Goal: Transaction & Acquisition: Purchase product/service

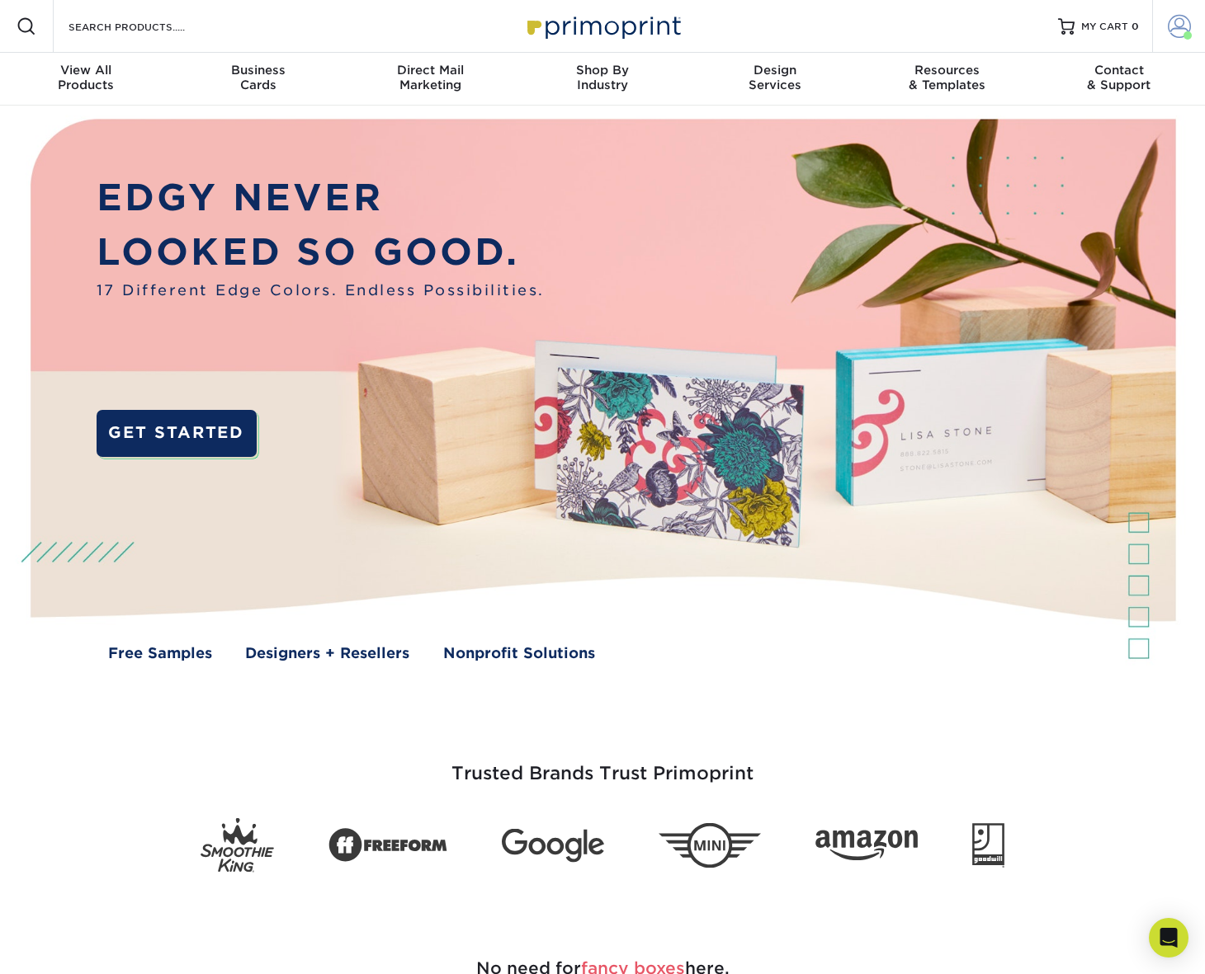
click at [1175, 21] on span at bounding box center [1178, 26] width 23 height 23
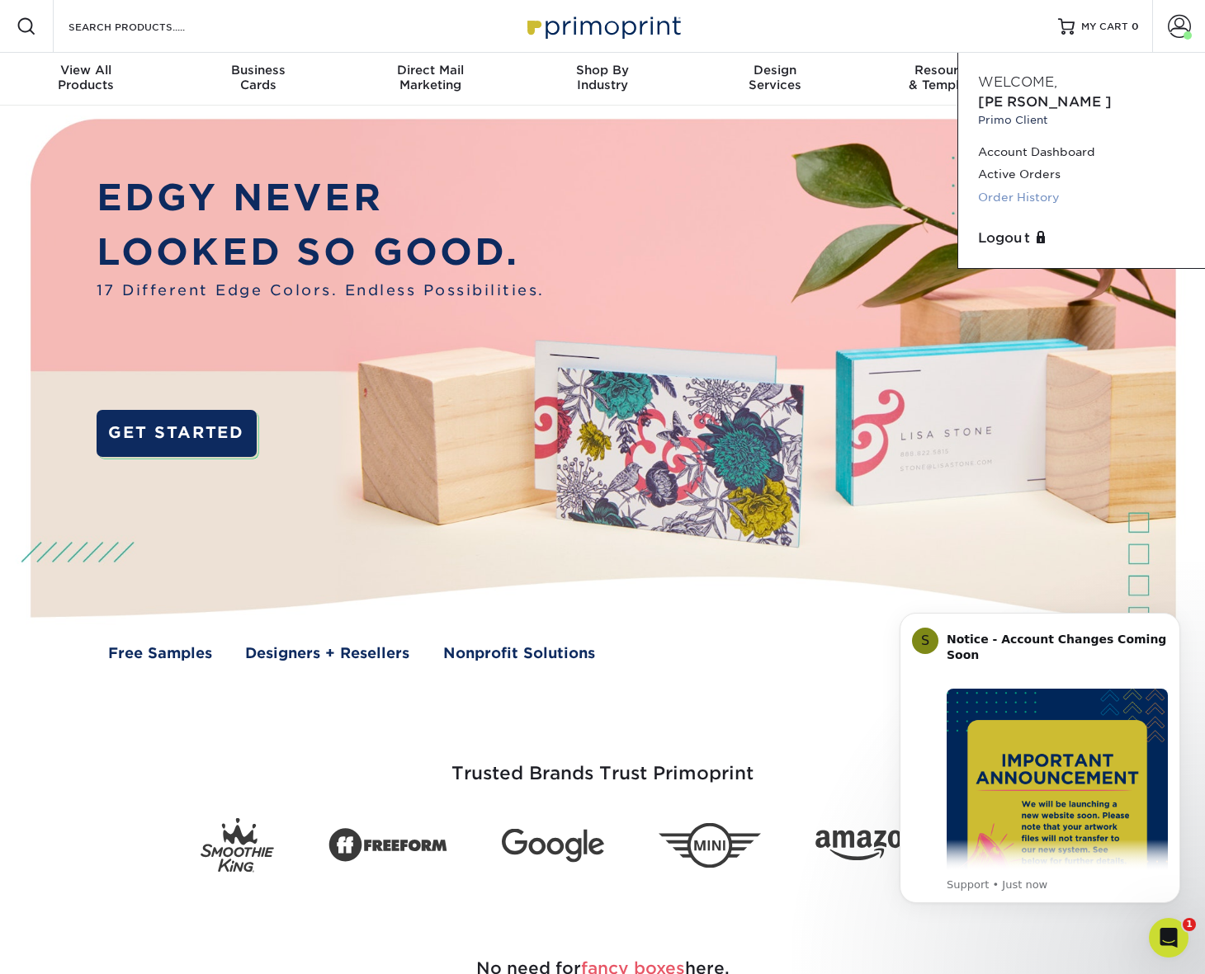
click at [1017, 186] on link "Order History" at bounding box center [1081, 197] width 207 height 22
click at [1002, 186] on link "Order History" at bounding box center [1081, 197] width 207 height 22
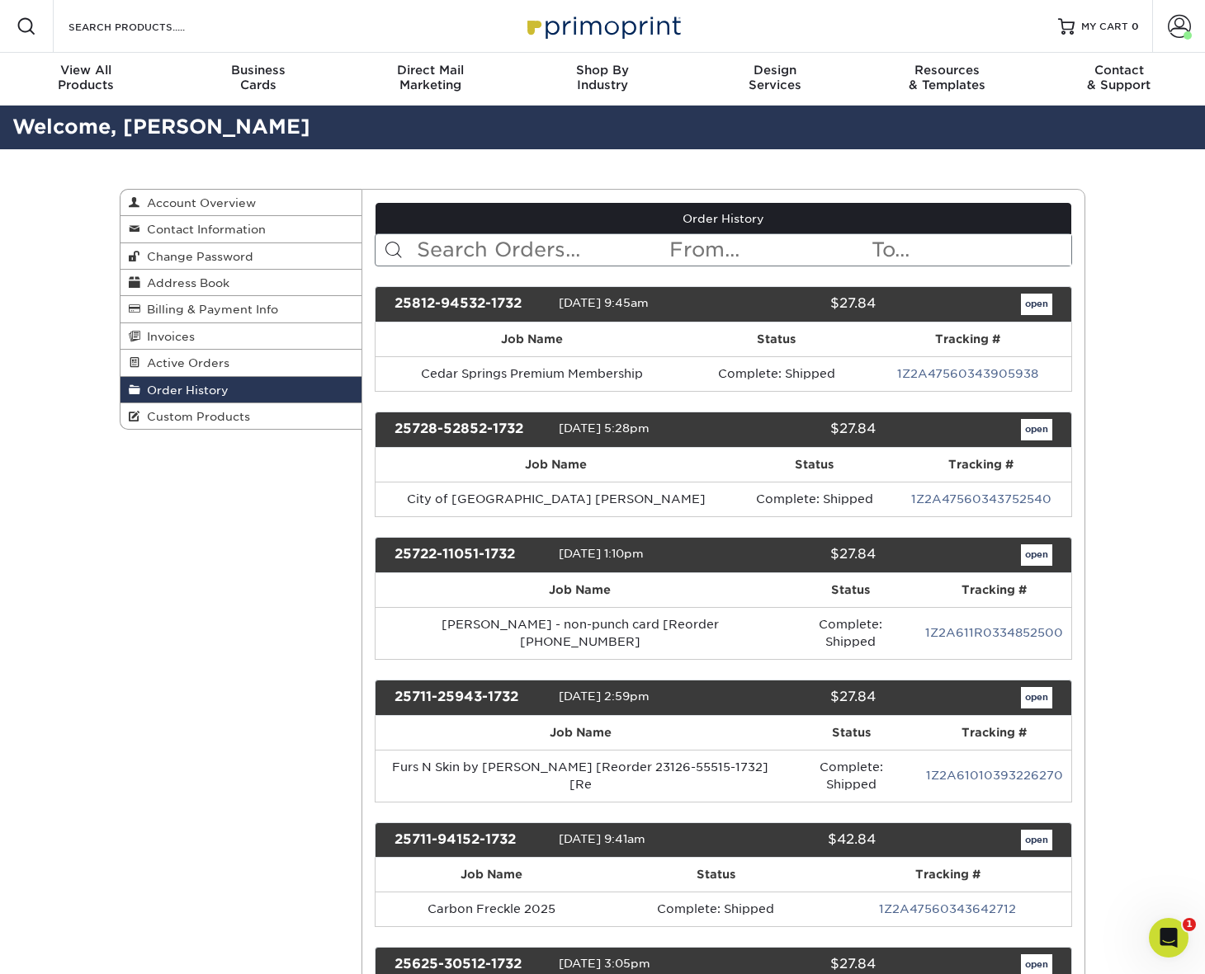
click at [509, 248] on input "text" at bounding box center [541, 249] width 253 height 31
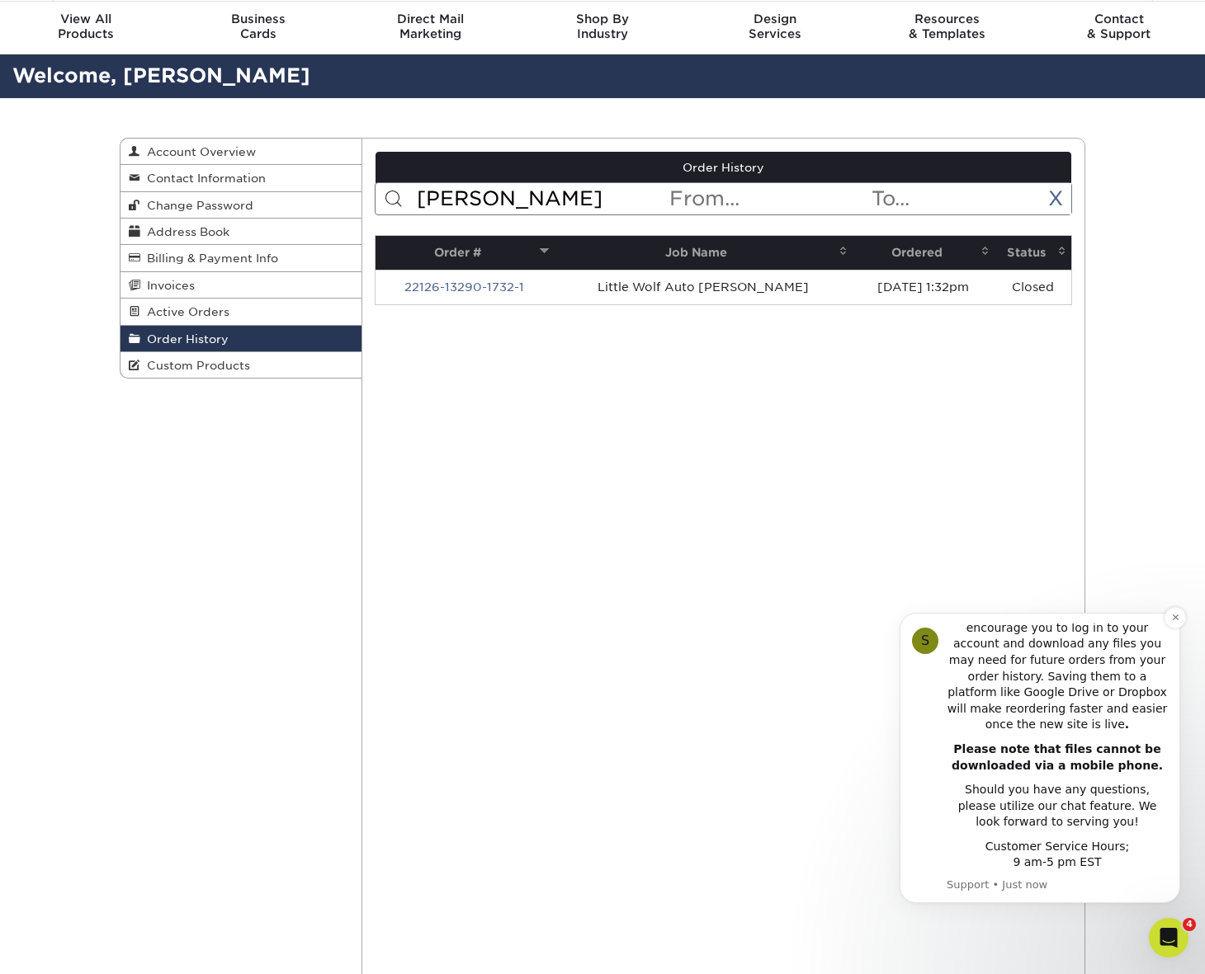
scroll to position [83, 0]
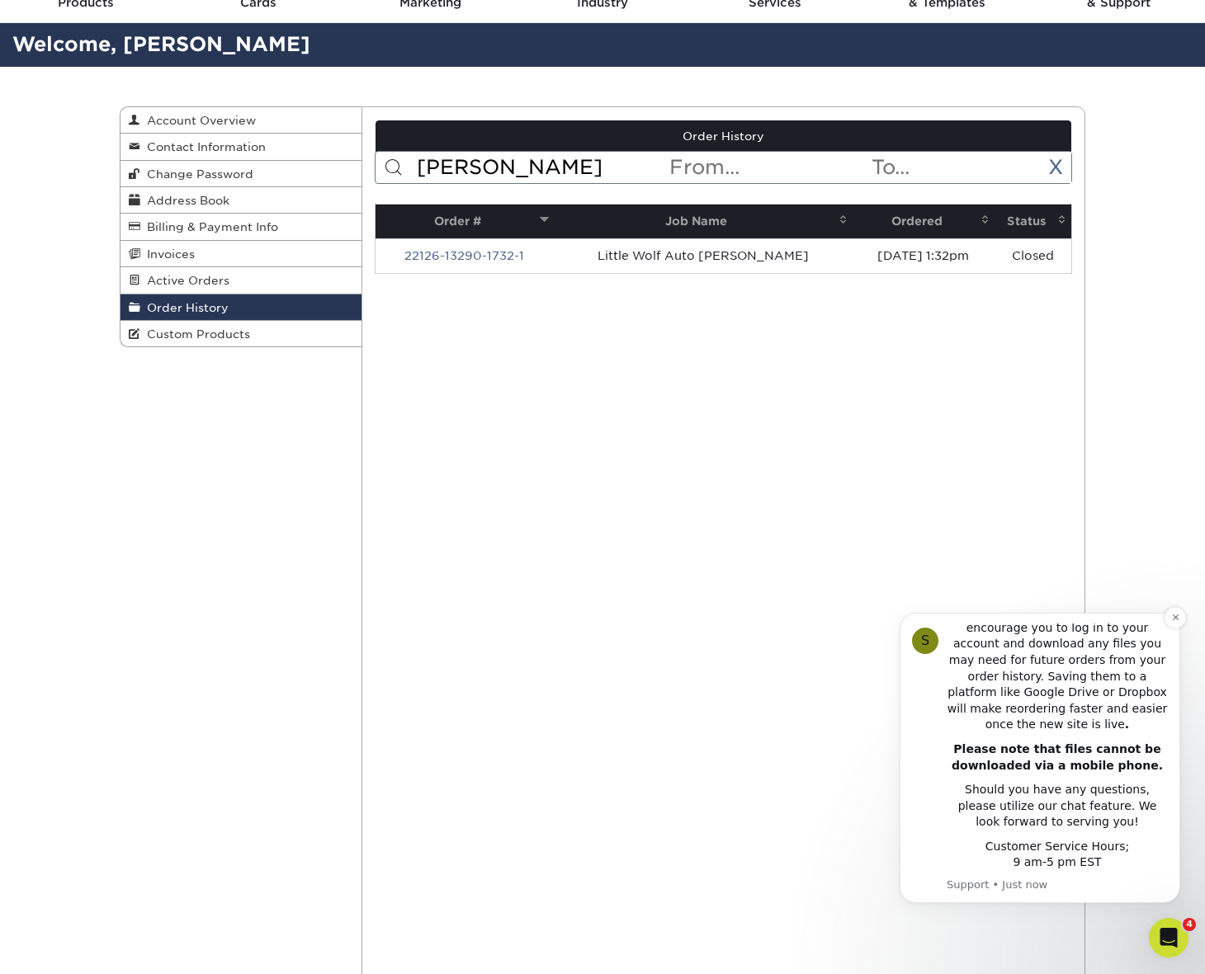
type input "Tim spaulding"
click at [1103, 805] on div "Should you have any questions, please utilize our chat feature. We look forward…" at bounding box center [1056, 806] width 221 height 49
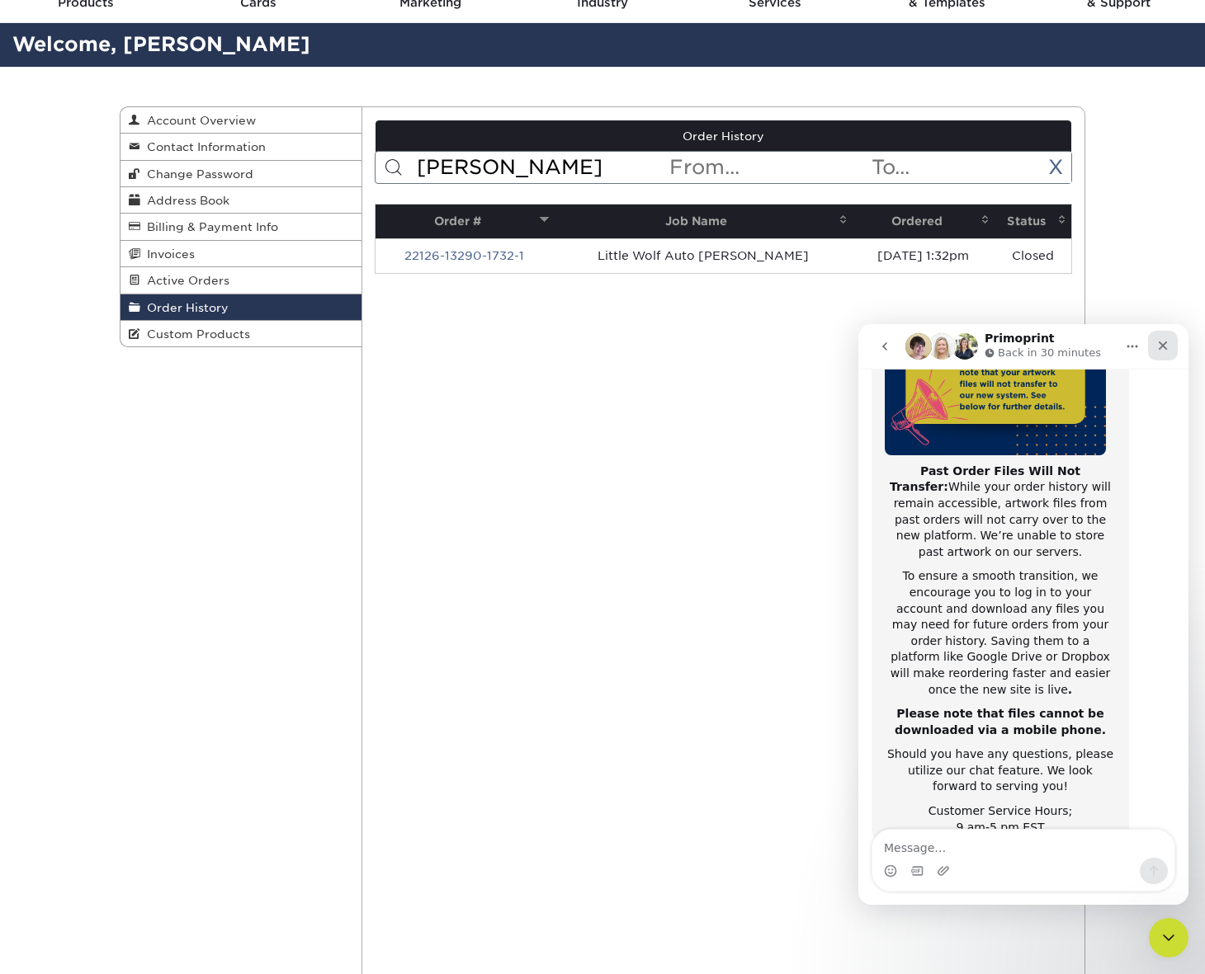
scroll to position [262, 0]
click at [1159, 340] on icon "Close" at bounding box center [1162, 345] width 13 height 13
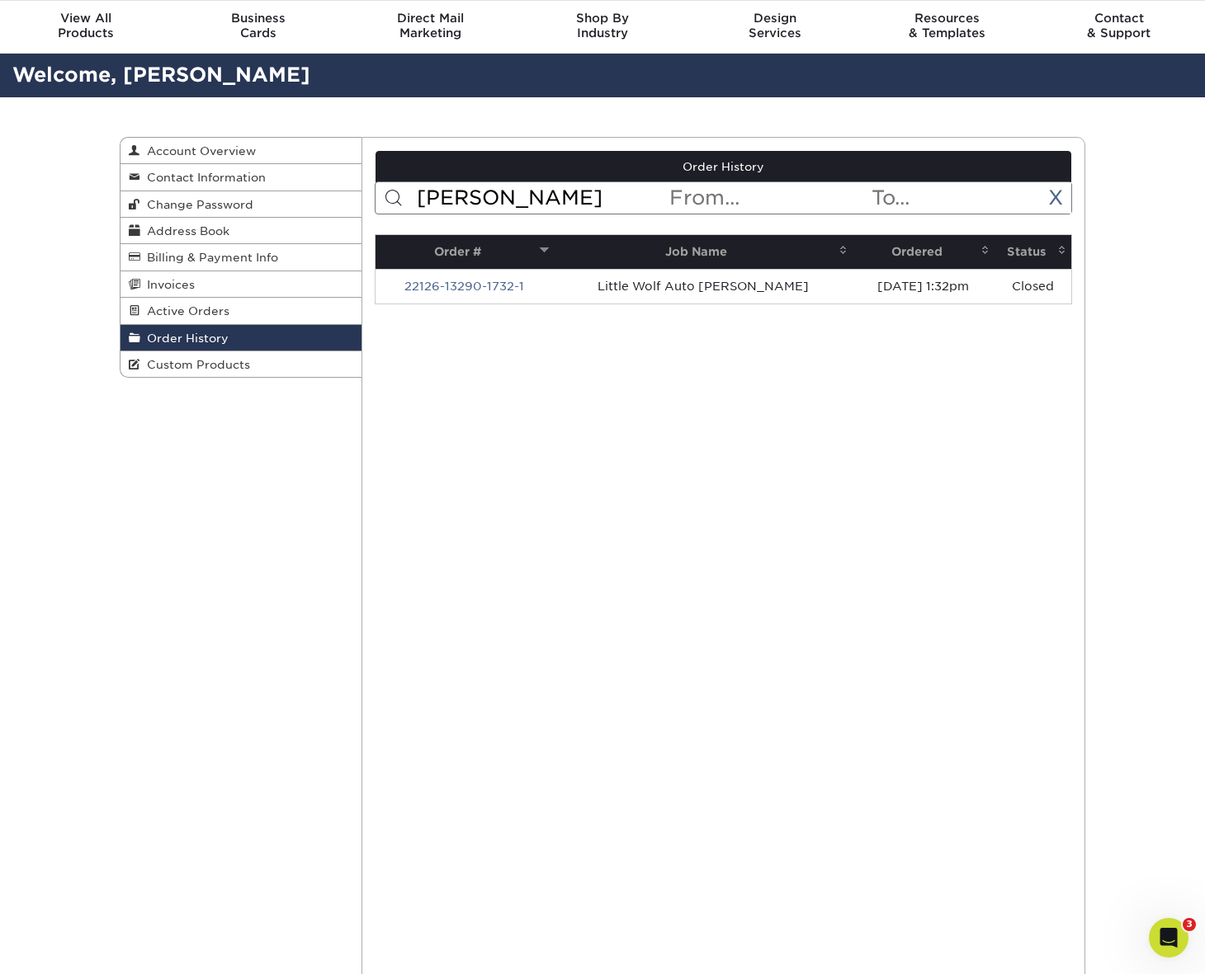
scroll to position [41, 0]
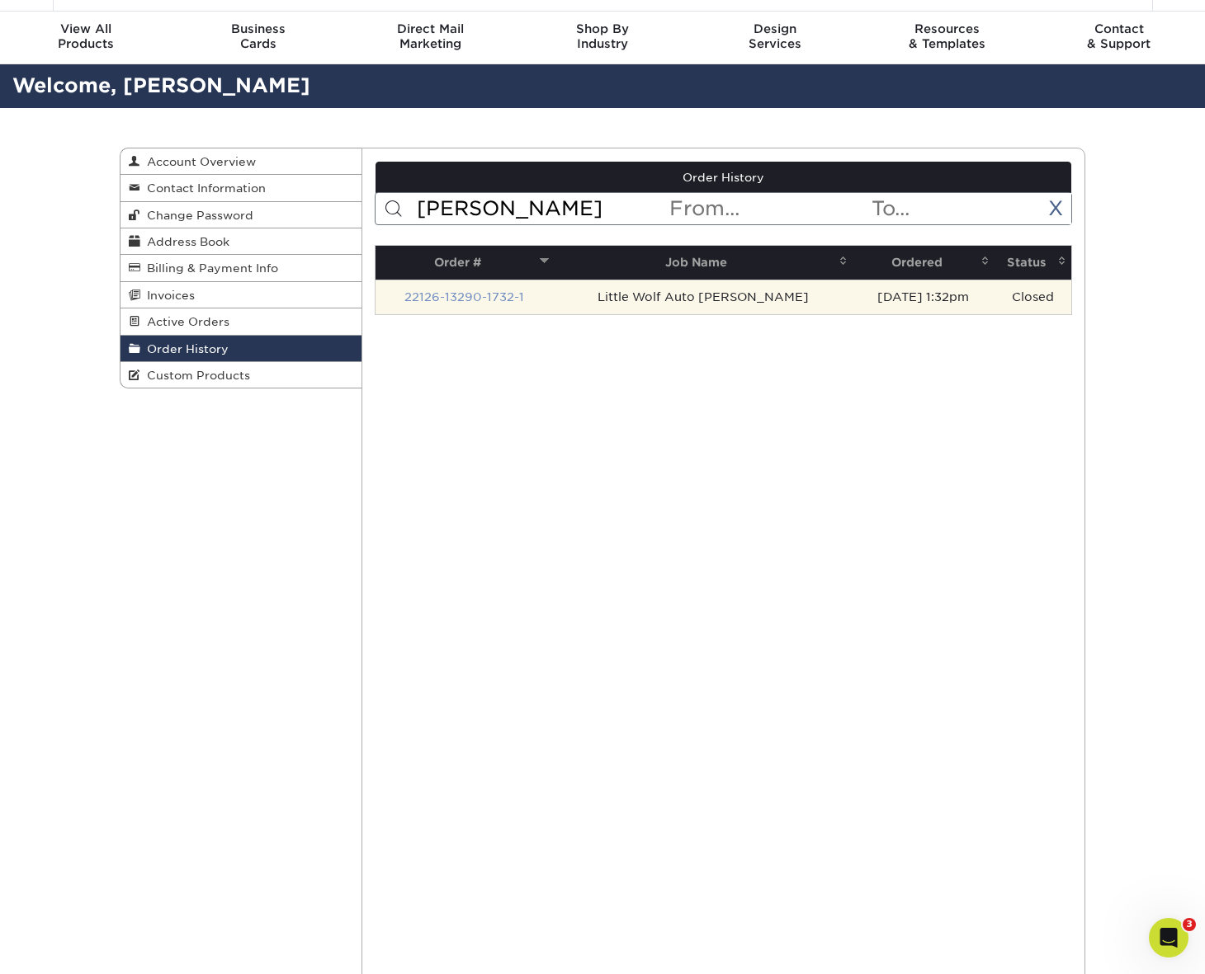
click at [472, 299] on link "22126-13290-1732-1" at bounding box center [464, 296] width 120 height 13
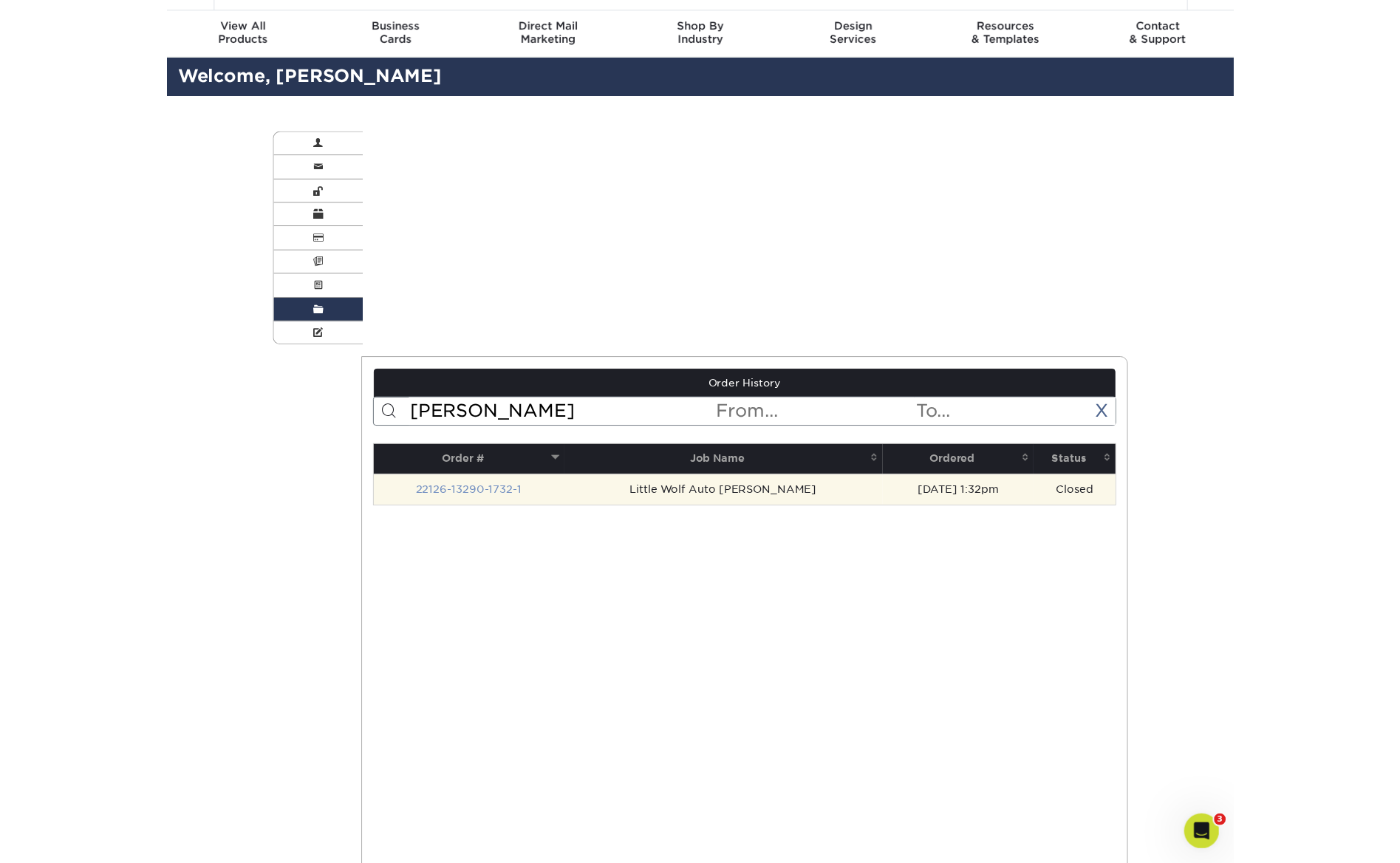
scroll to position [0, 0]
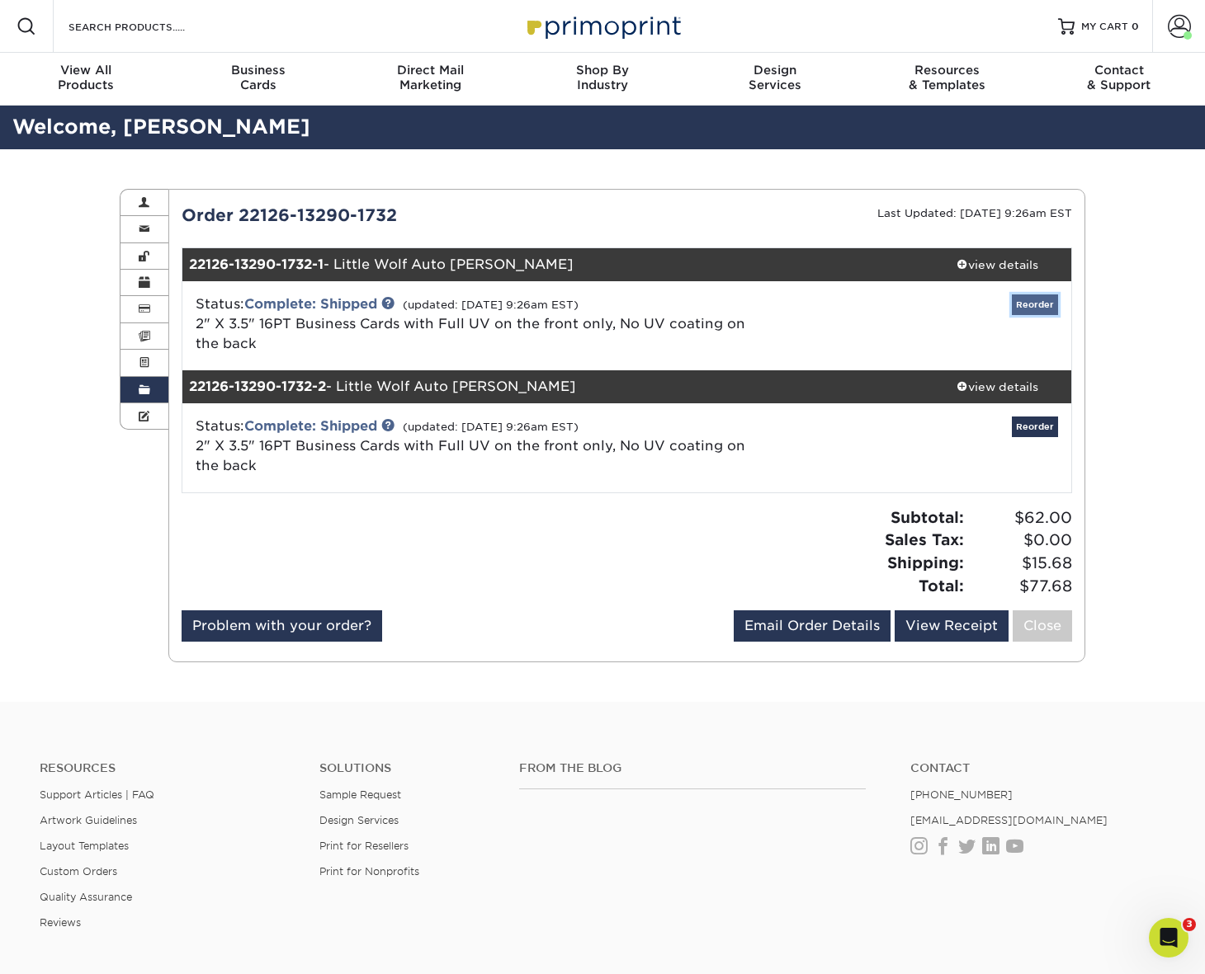
click at [1040, 298] on link "Reorder" at bounding box center [1035, 305] width 46 height 21
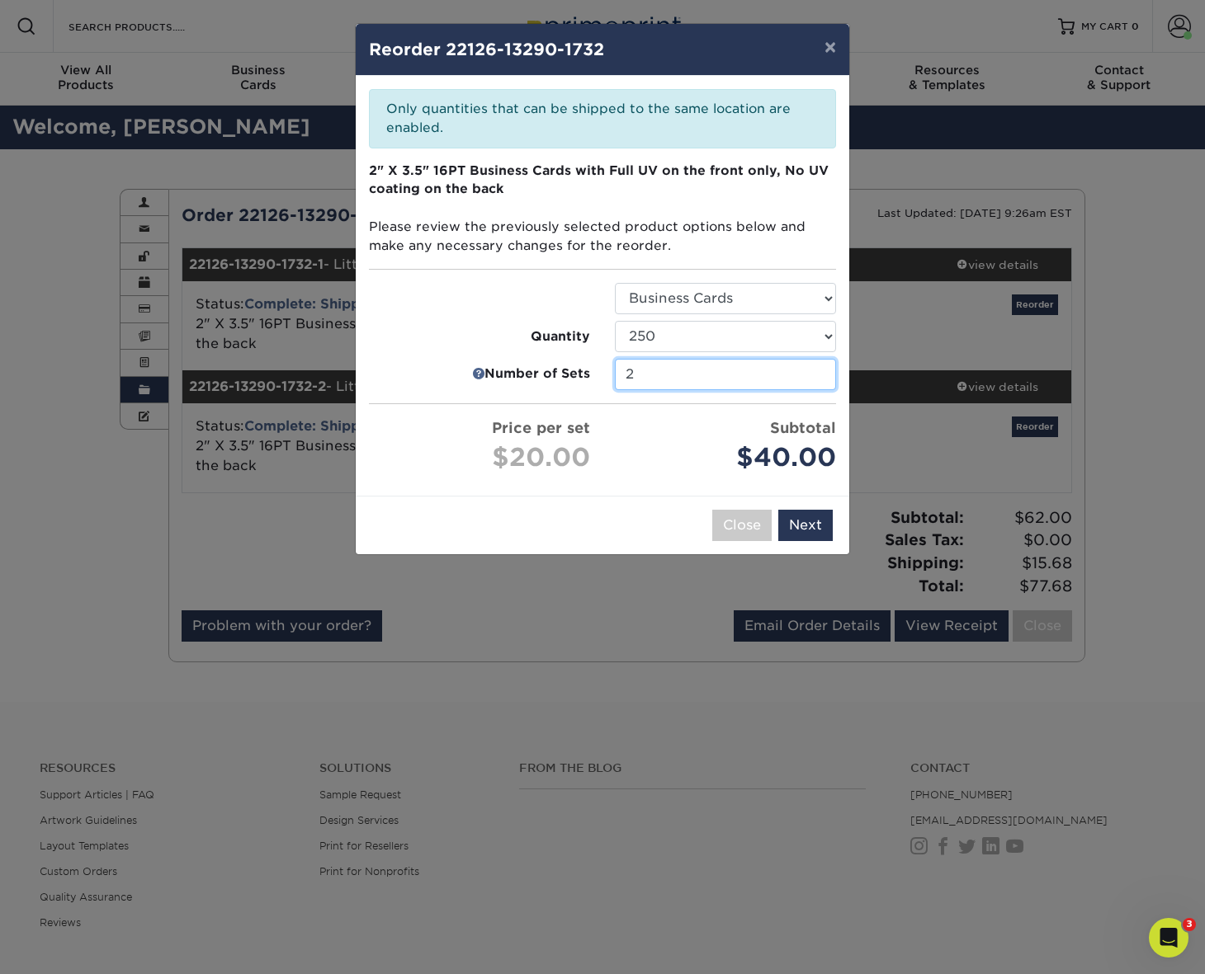
click at [638, 378] on input "2" at bounding box center [725, 374] width 221 height 31
type input "1"
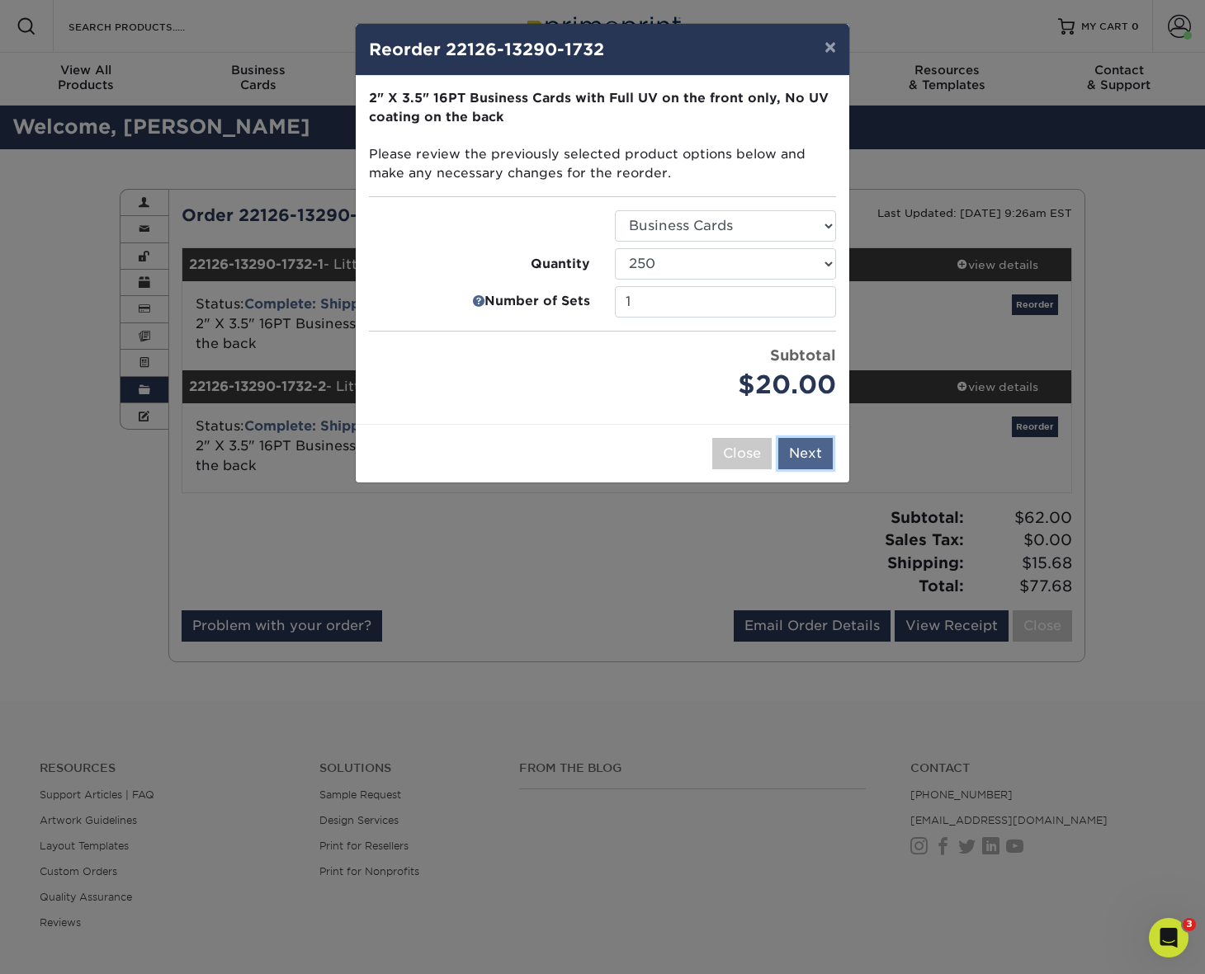
click at [812, 454] on button "Next" at bounding box center [805, 453] width 54 height 31
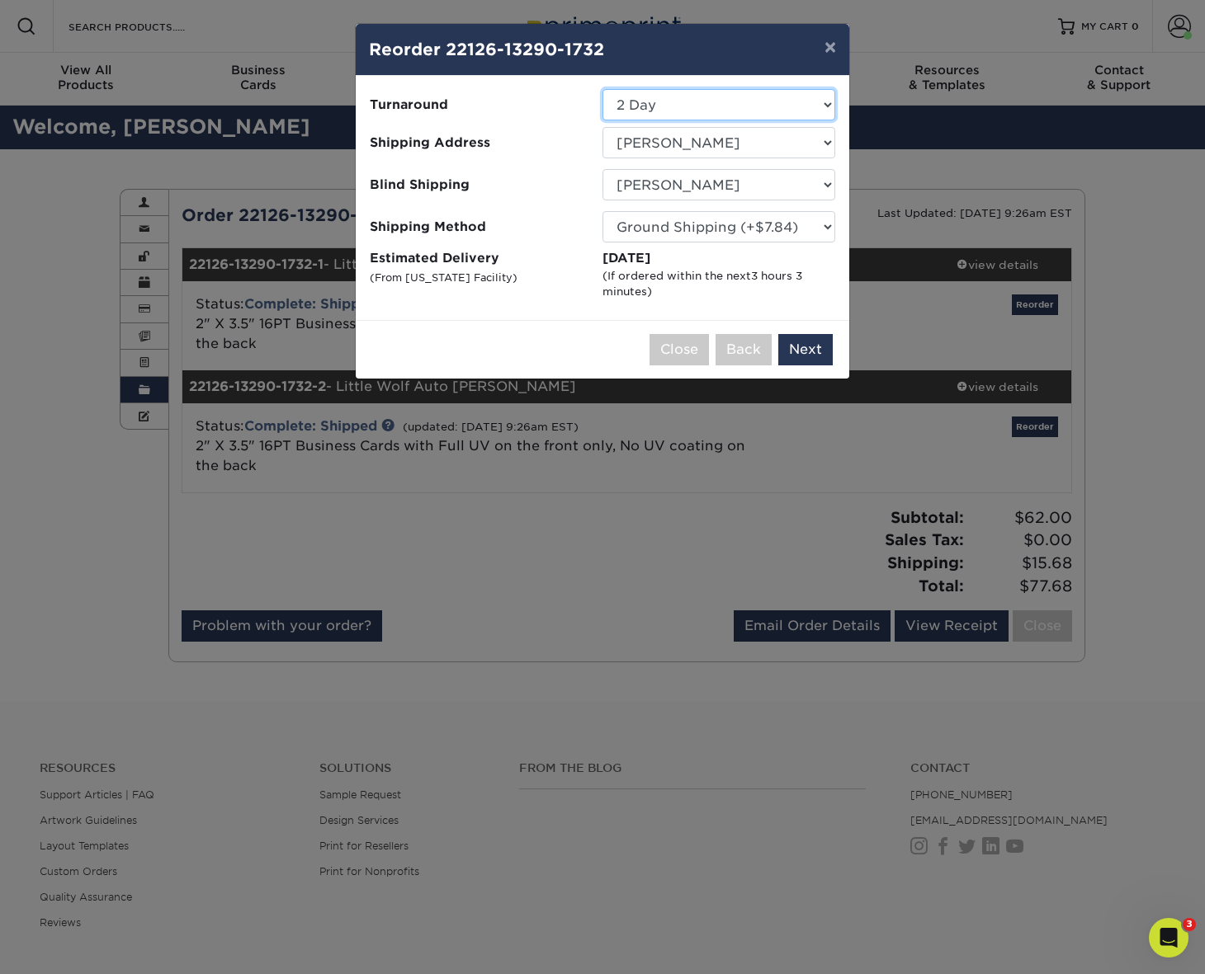
click at [693, 107] on select "Select One 2-4 Business Days 2 Day Next Business Day" at bounding box center [718, 104] width 233 height 31
select select "44f889af-79dd-4309-9647-e57e56c4941c"
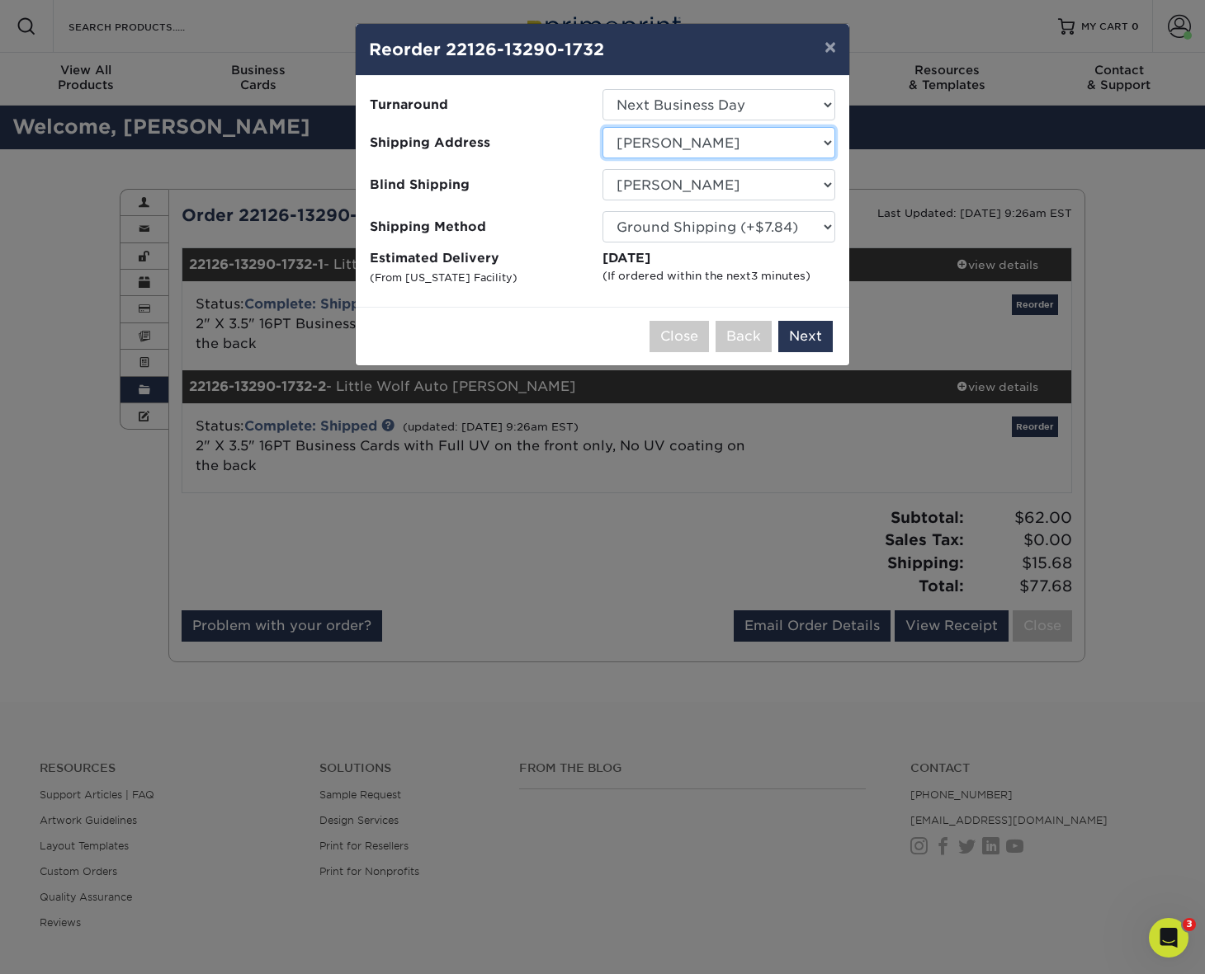
click at [705, 148] on select "Select One Bluestem Ecological Services Carbon Freckle - Nicolai Road Cindy Muc…" at bounding box center [718, 142] width 233 height 31
select select "180413"
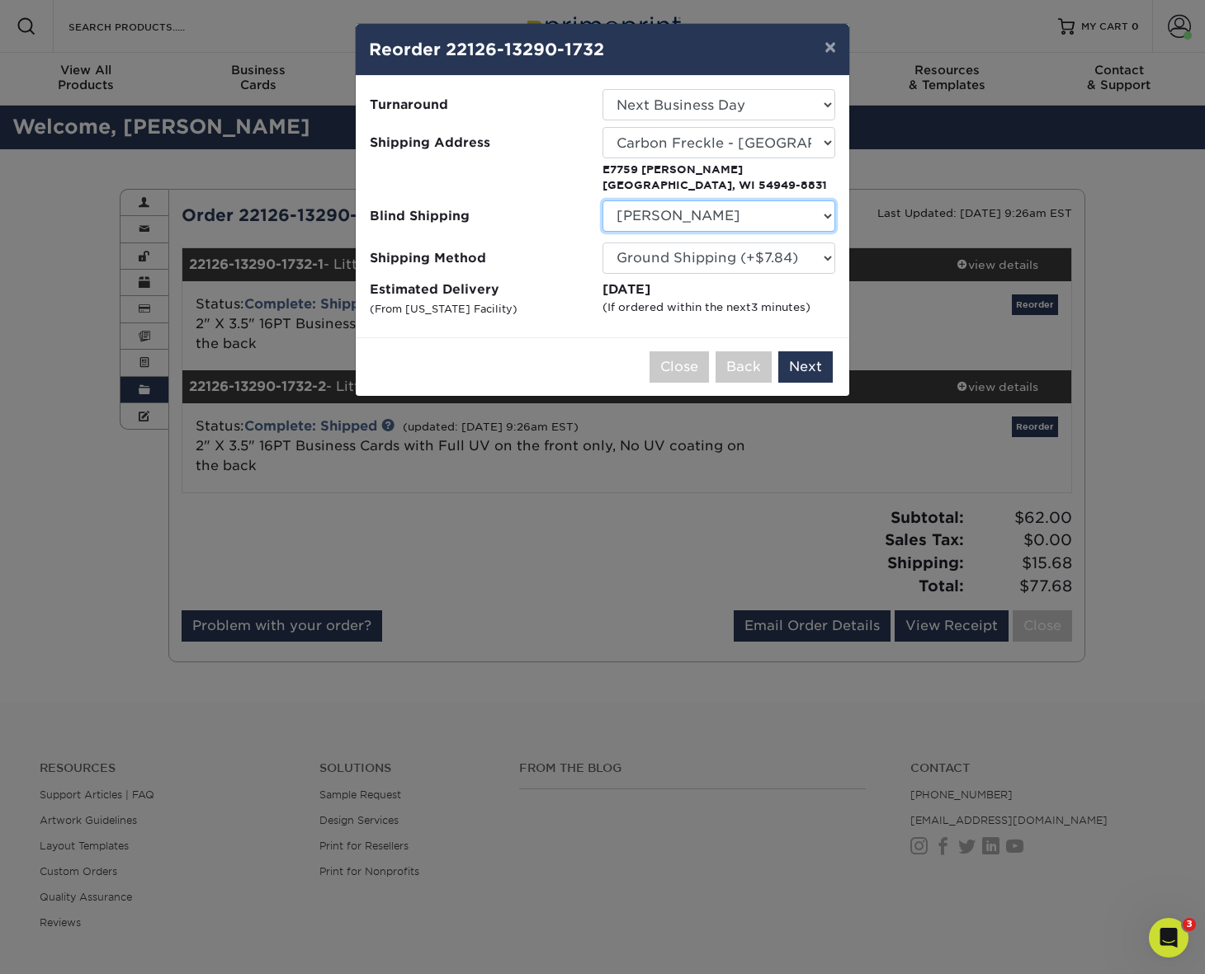
click at [721, 220] on select "No Blind Shipping Bluestem Ecological Services Carbon Freckle - Nicolai Road Ci…" at bounding box center [718, 215] width 233 height 31
select select "180413"
click at [602, 200] on select "No Blind Shipping Bluestem Ecological Services Carbon Freckle - Nicolai Road Ci…" at bounding box center [718, 215] width 233 height 31
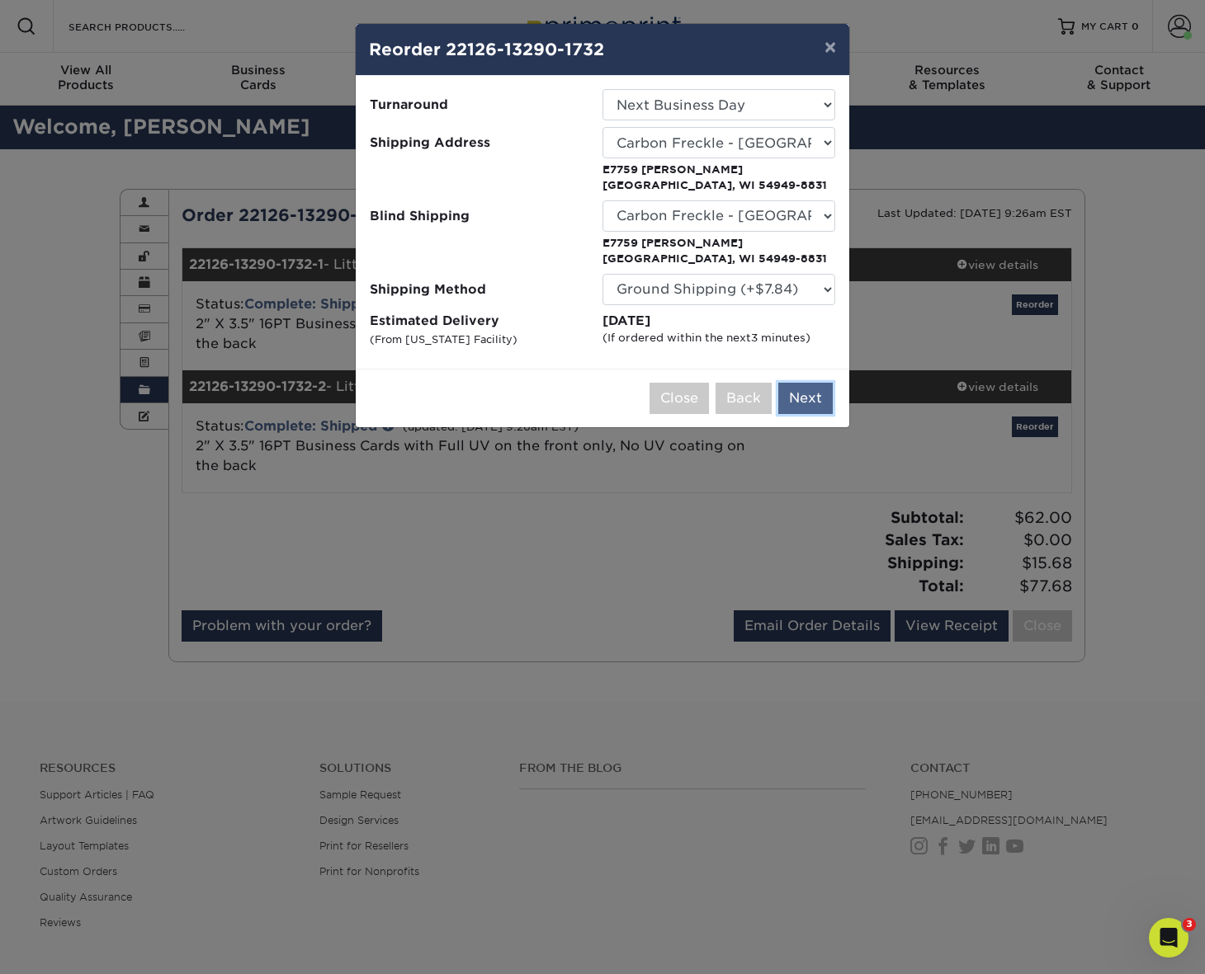
click at [818, 398] on button "Next" at bounding box center [805, 398] width 54 height 31
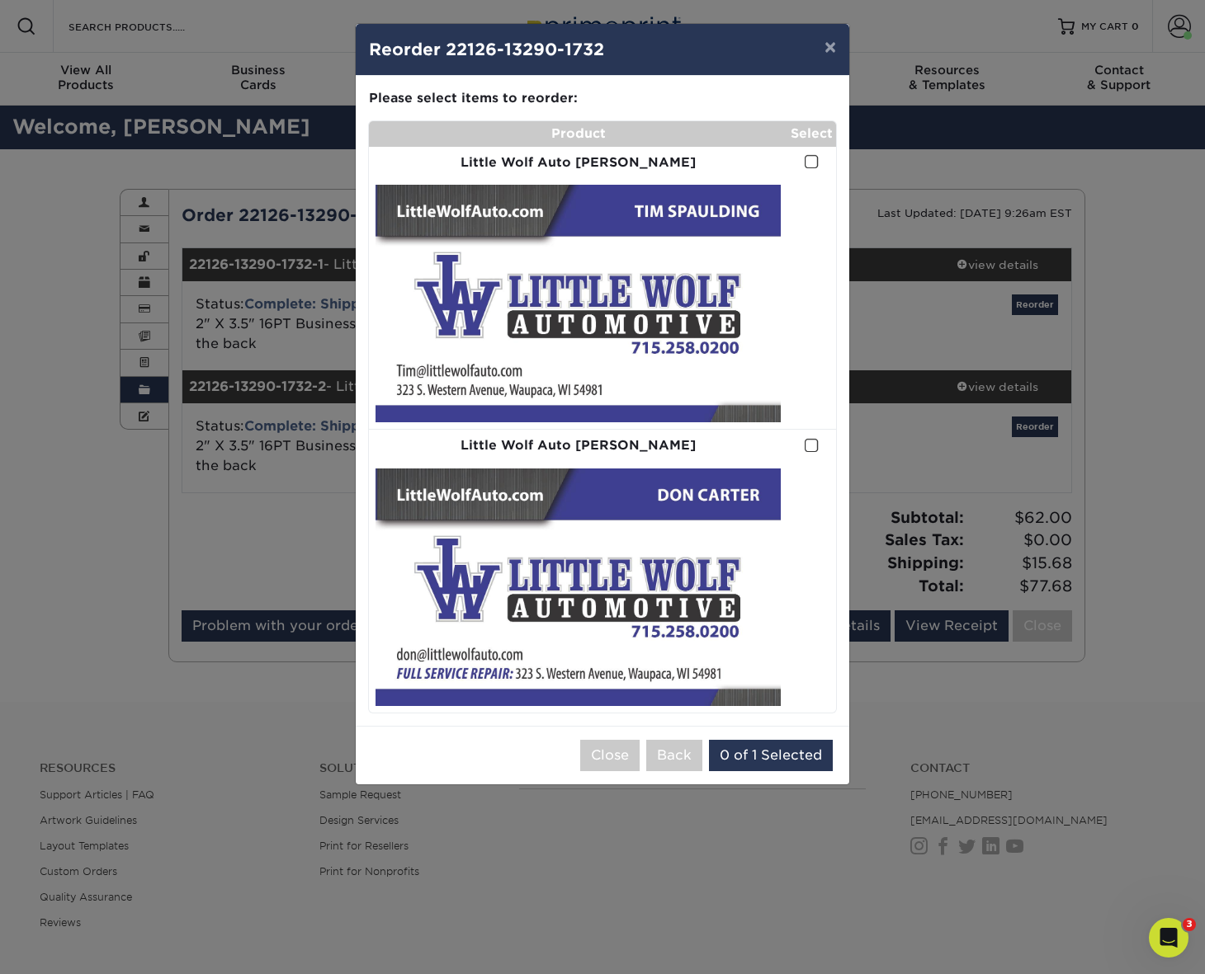
click at [810, 163] on span at bounding box center [811, 162] width 14 height 16
click at [0, 0] on input "checkbox" at bounding box center [0, 0] width 0 height 0
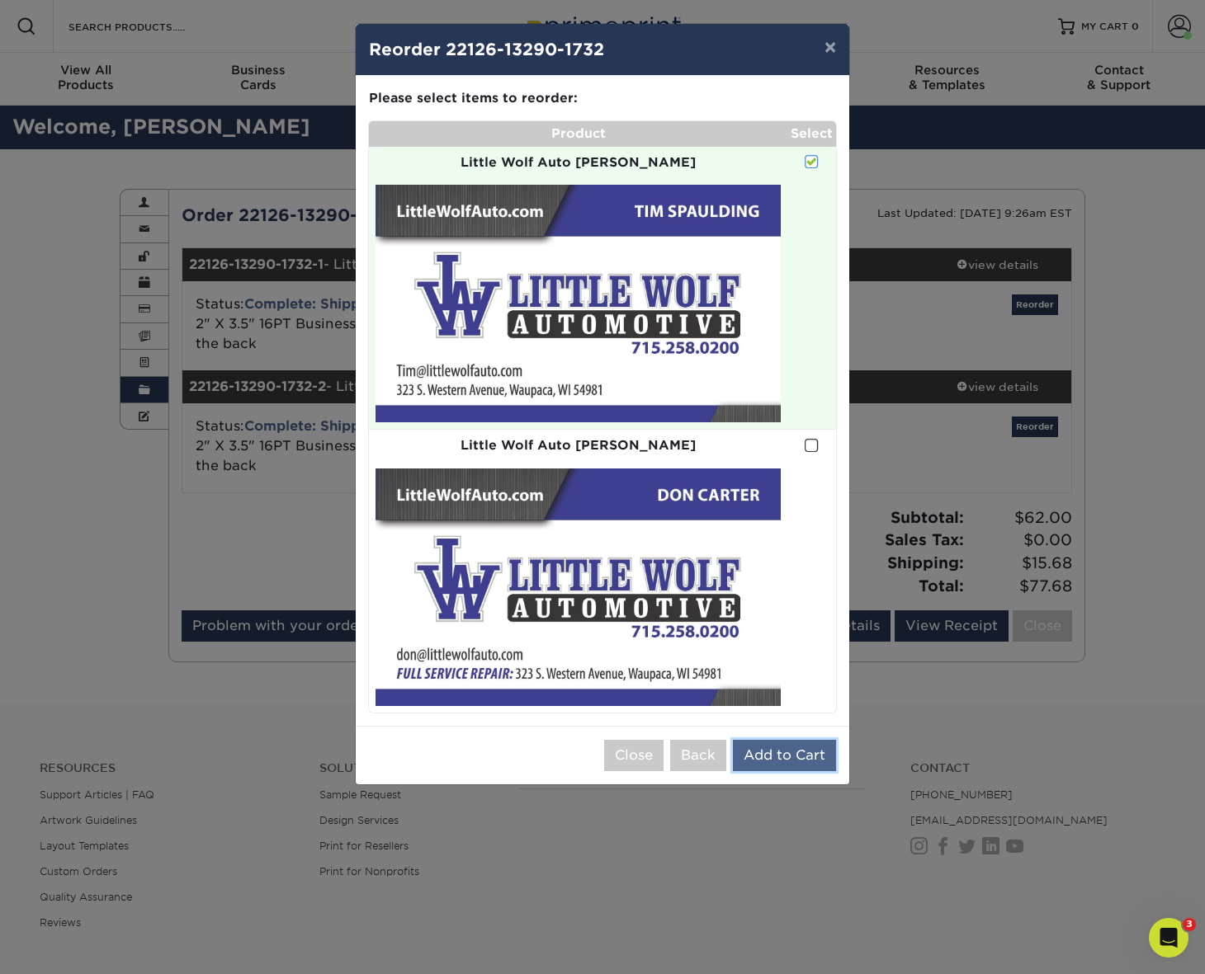
click at [777, 762] on button "Add to Cart" at bounding box center [784, 755] width 103 height 31
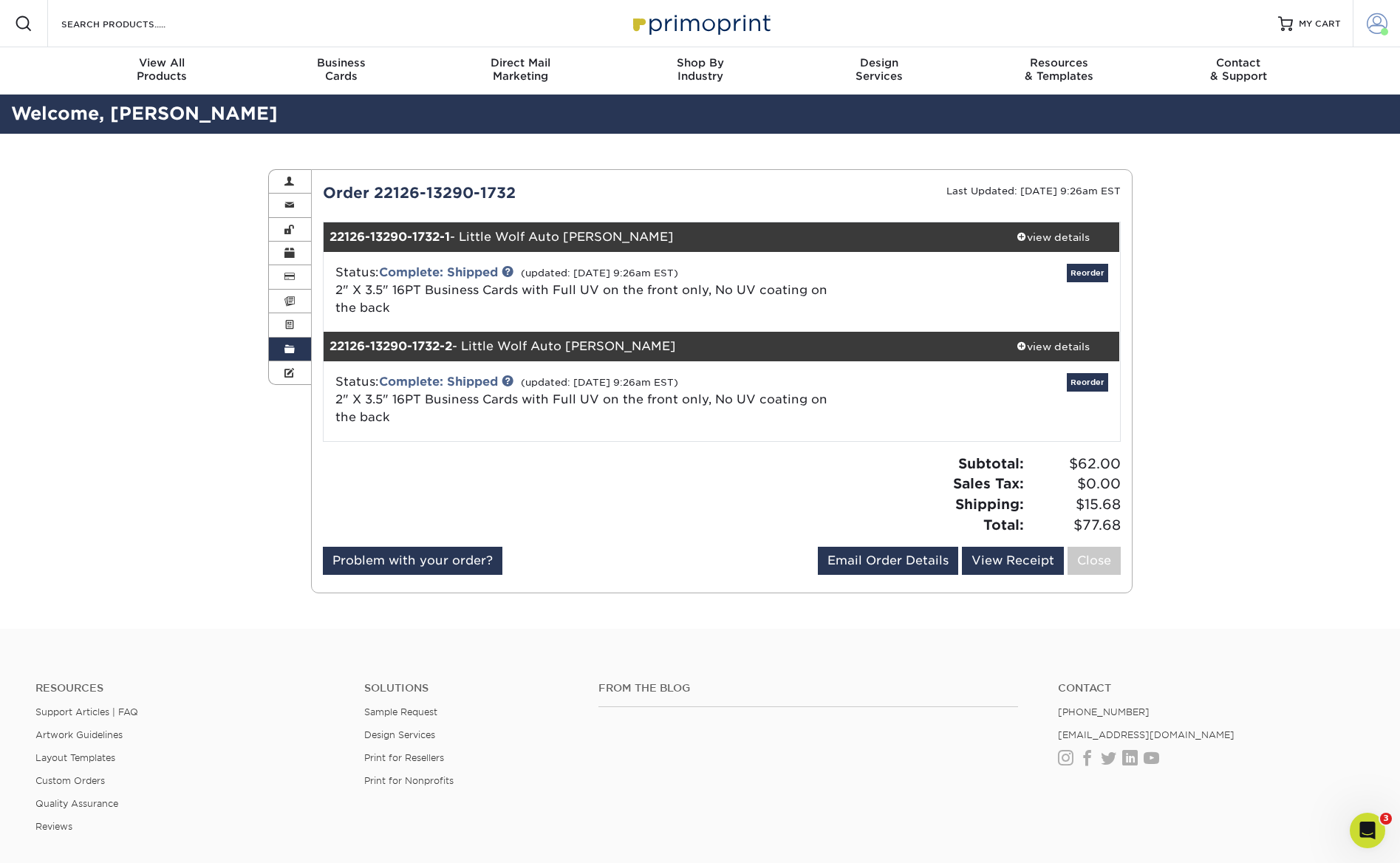
click at [1078, 20] on span at bounding box center [1377, 23] width 21 height 21
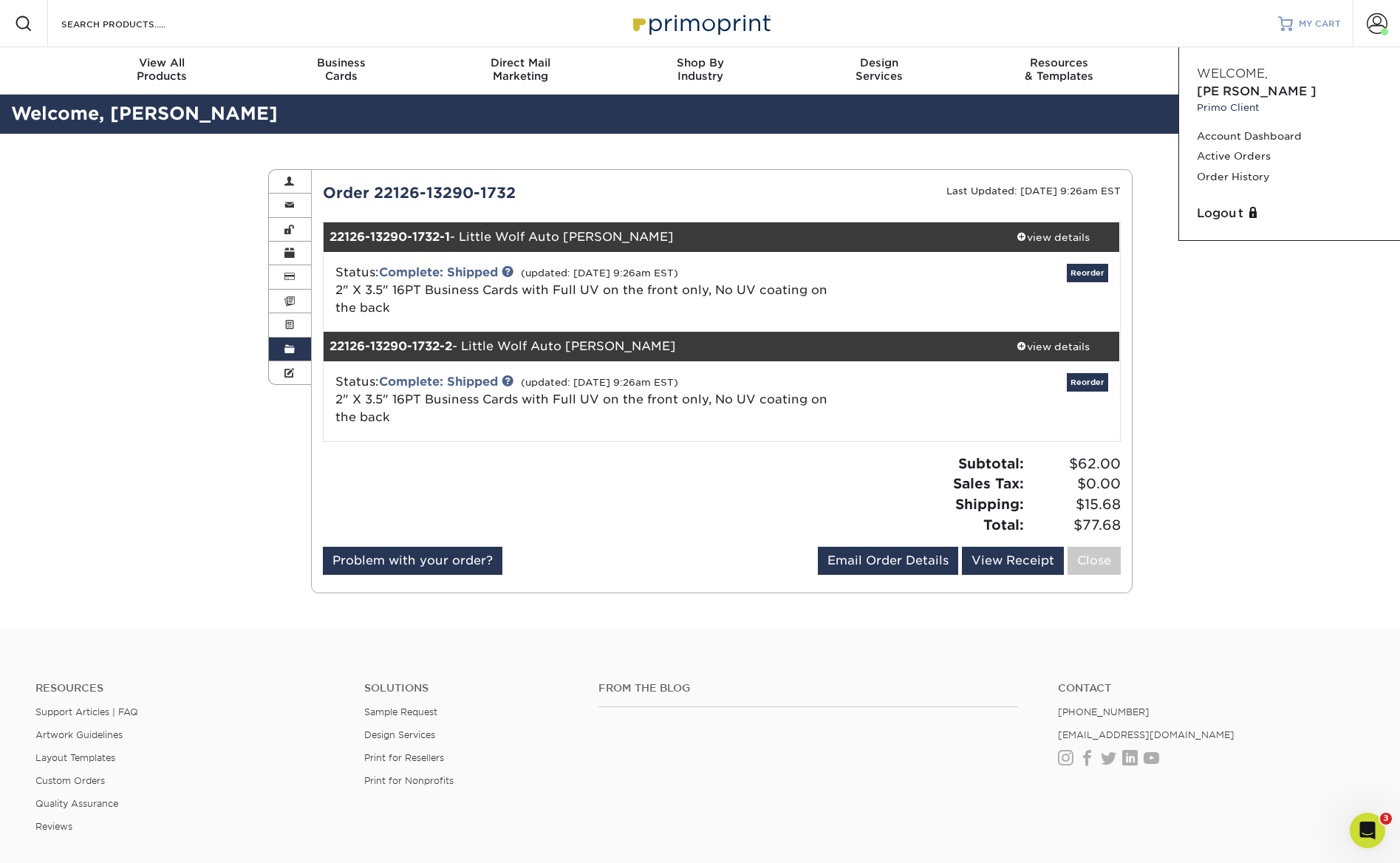
click at [1078, 20] on span "MY CART" at bounding box center [1319, 24] width 42 height 13
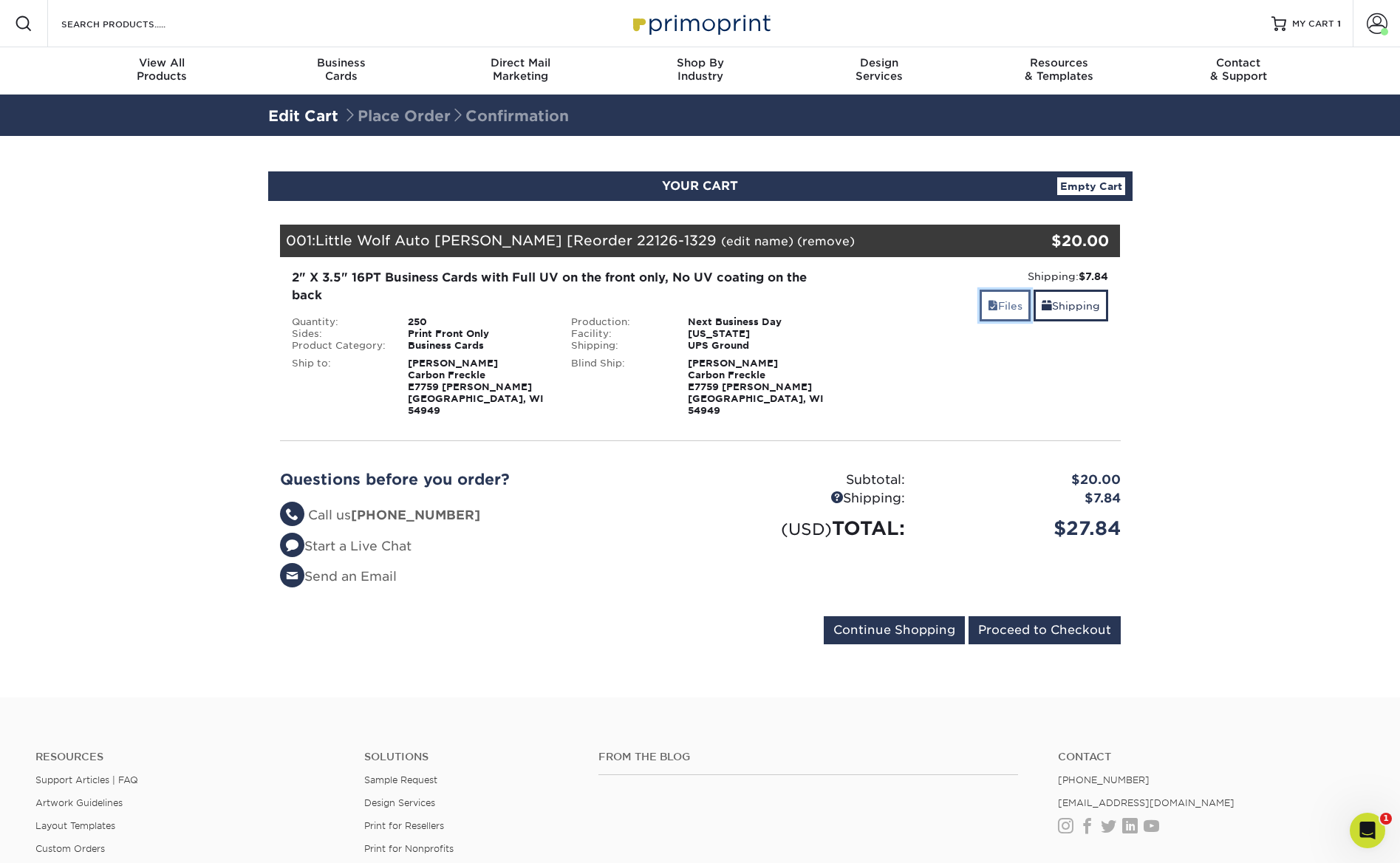
click at [997, 303] on link "Files" at bounding box center [1005, 304] width 51 height 31
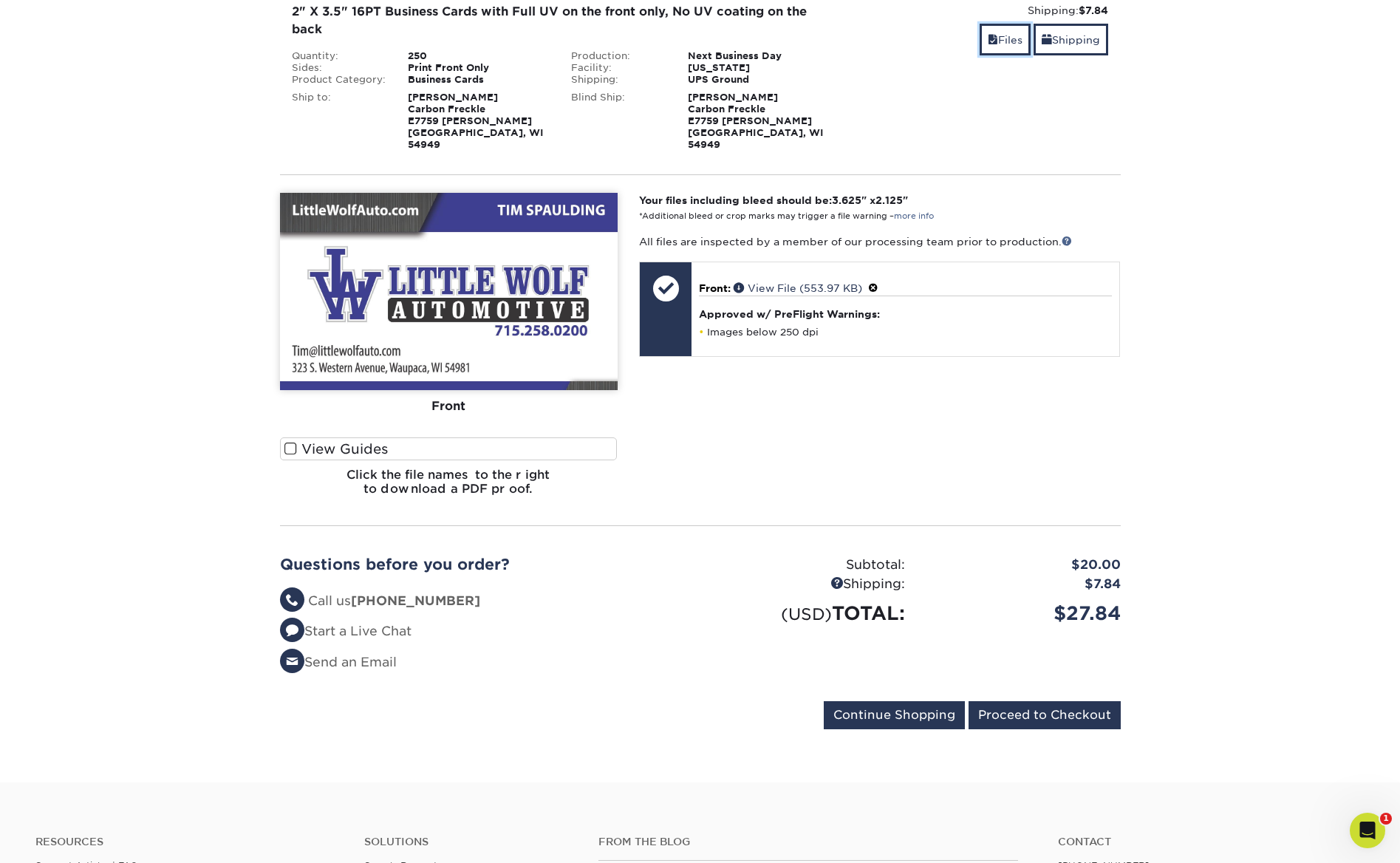
scroll to position [267, 0]
click at [1068, 704] on input "Proceed to Checkout" at bounding box center [1045, 713] width 152 height 28
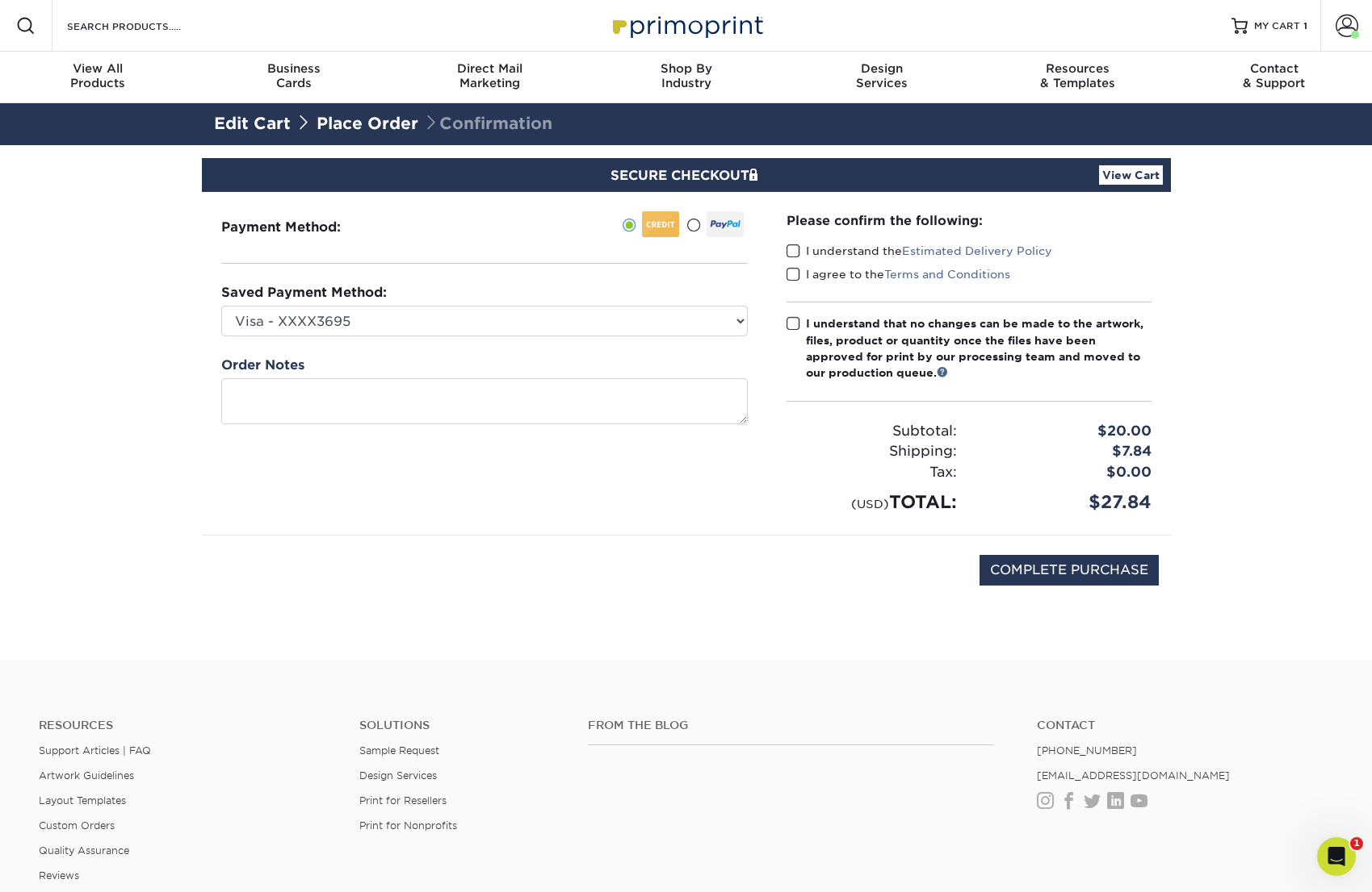
click at [792, 248] on span at bounding box center [794, 251] width 14 height 16
click at [0, 0] on input "I understand the Estimated Delivery Policy" at bounding box center [0, 0] width 0 height 0
click at [796, 270] on span at bounding box center [794, 275] width 14 height 16
click at [0, 0] on input "I agree to the Terms and Conditions" at bounding box center [0, 0] width 0 height 0
click at [793, 323] on span at bounding box center [794, 324] width 14 height 16
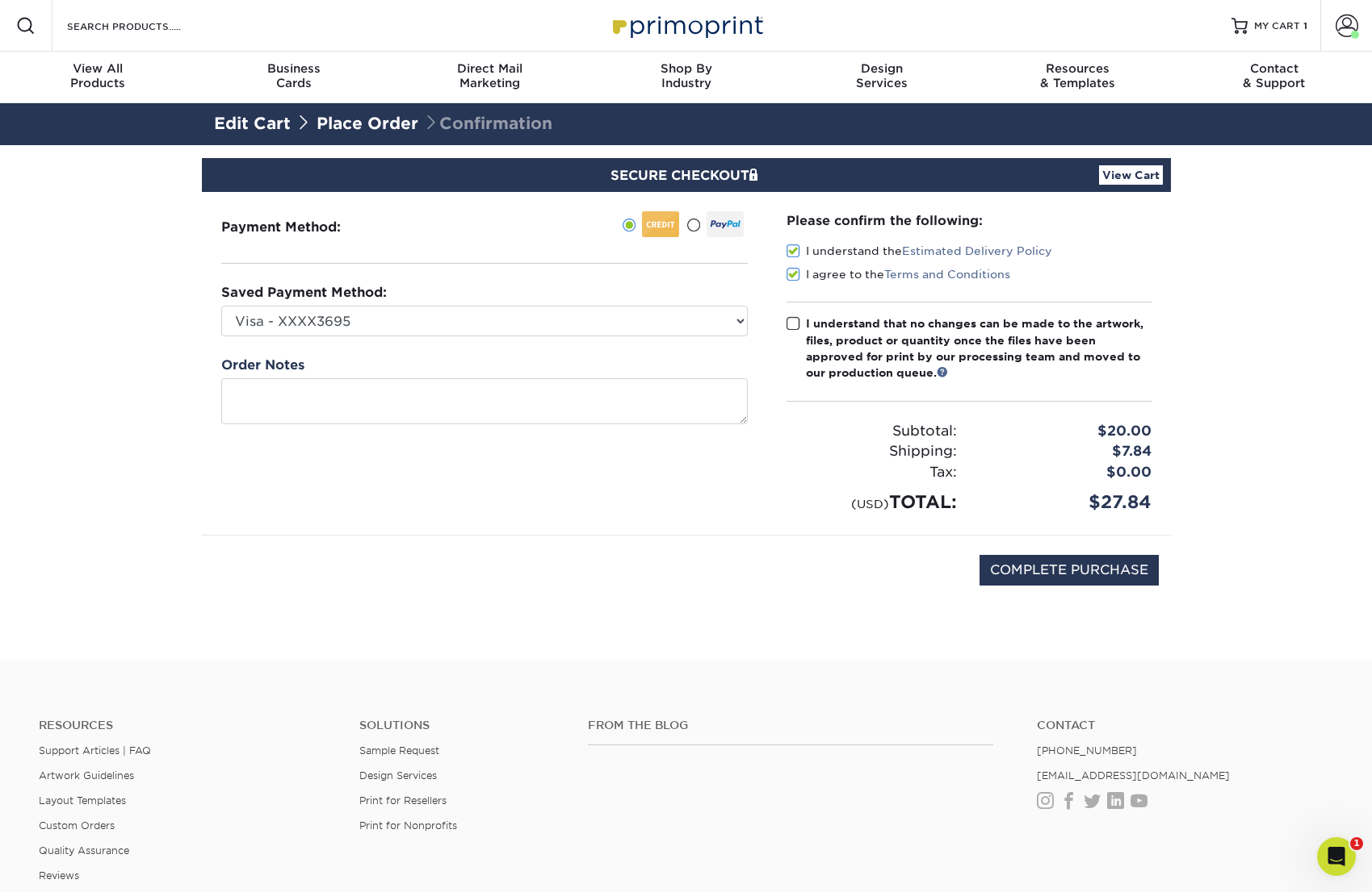
click at [0, 0] on input "I understand that no changes can be made to the artwork, files, product or quan…" at bounding box center [0, 0] width 0 height 0
click at [1105, 574] on input "COMPLETE PURCHASE" at bounding box center [1069, 570] width 179 height 30
type input "PROCESSING, PLEASE WAIT..."
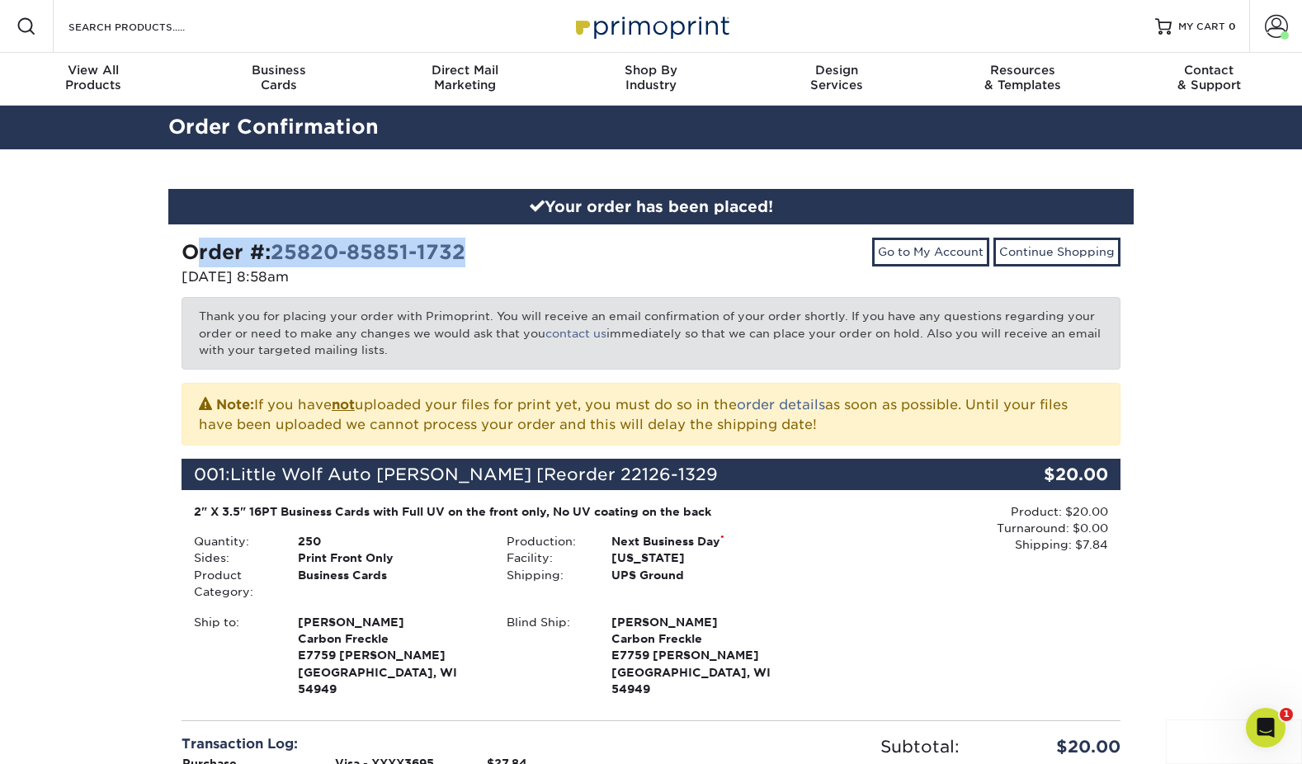
drag, startPoint x: 182, startPoint y: 251, endPoint x: 486, endPoint y: 261, distance: 304.6
click at [486, 261] on div "Order #: 25820-85851-1732" at bounding box center [410, 253] width 457 height 30
copy strong "Order #: 25820-85851-1732"
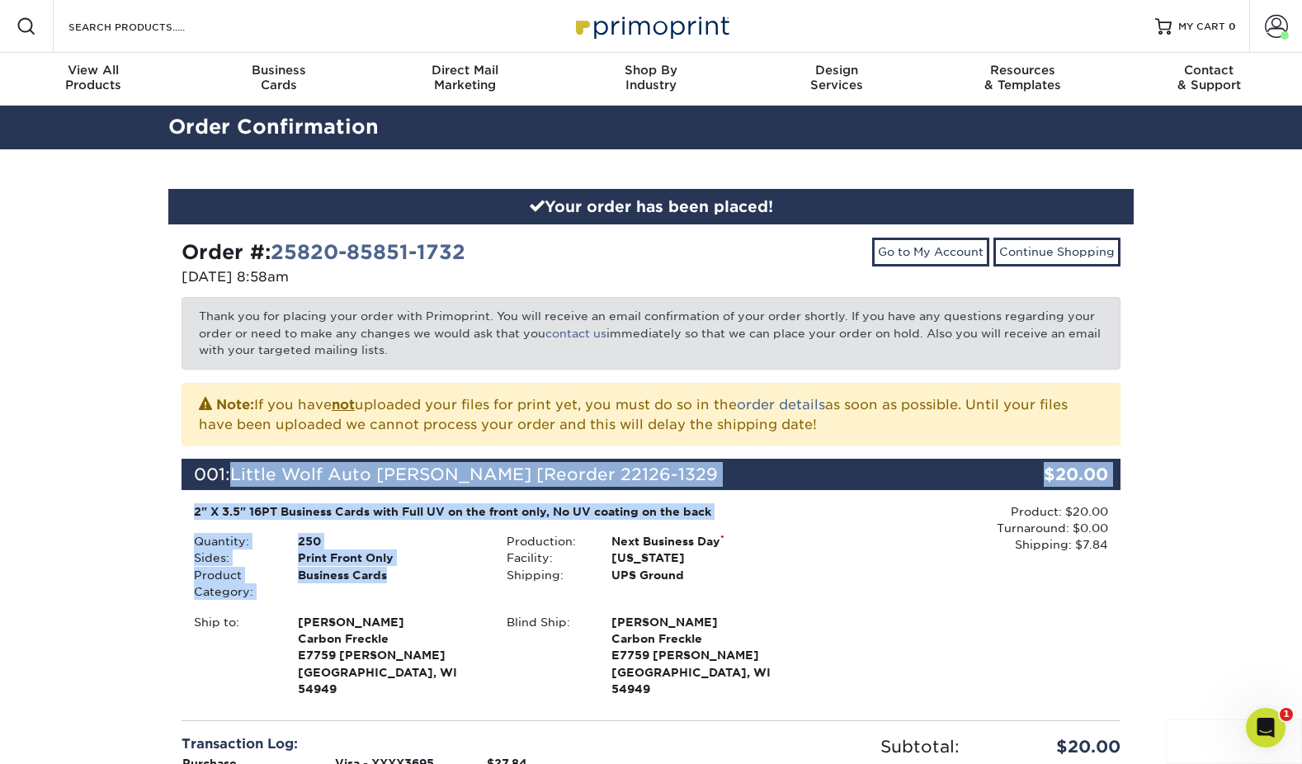
drag, startPoint x: 236, startPoint y: 474, endPoint x: 401, endPoint y: 570, distance: 191.2
click at [402, 570] on div "001: Little Wolf Auto [PERSON_NAME] [Reorder 22126-1329 $20.00 2" X 3.5" 16PT B…" at bounding box center [651, 580] width 914 height 243
copy div "Little Wolf Auto [PERSON_NAME] [Reorder 22126-1329 $20.00 2" X 3.5" 16PT Busine…"
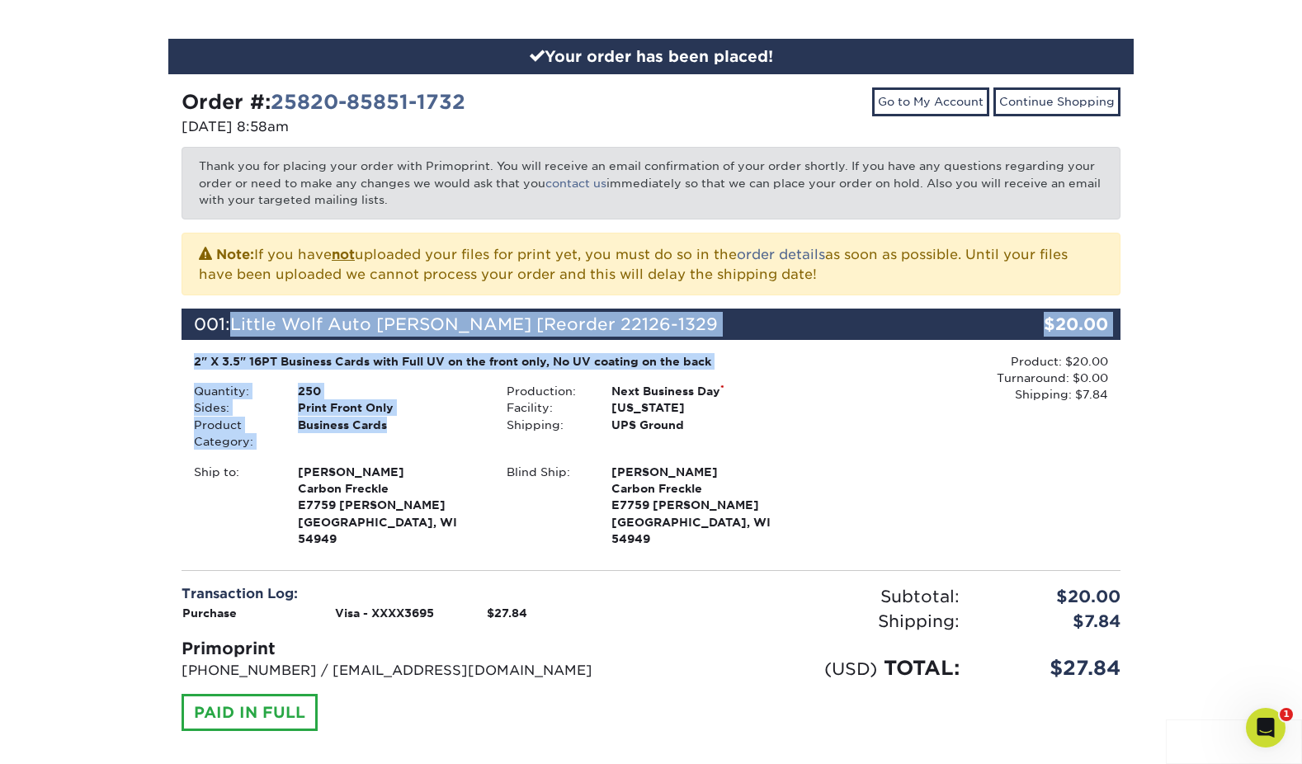
scroll to position [181, 0]
